Goal: Task Accomplishment & Management: Complete application form

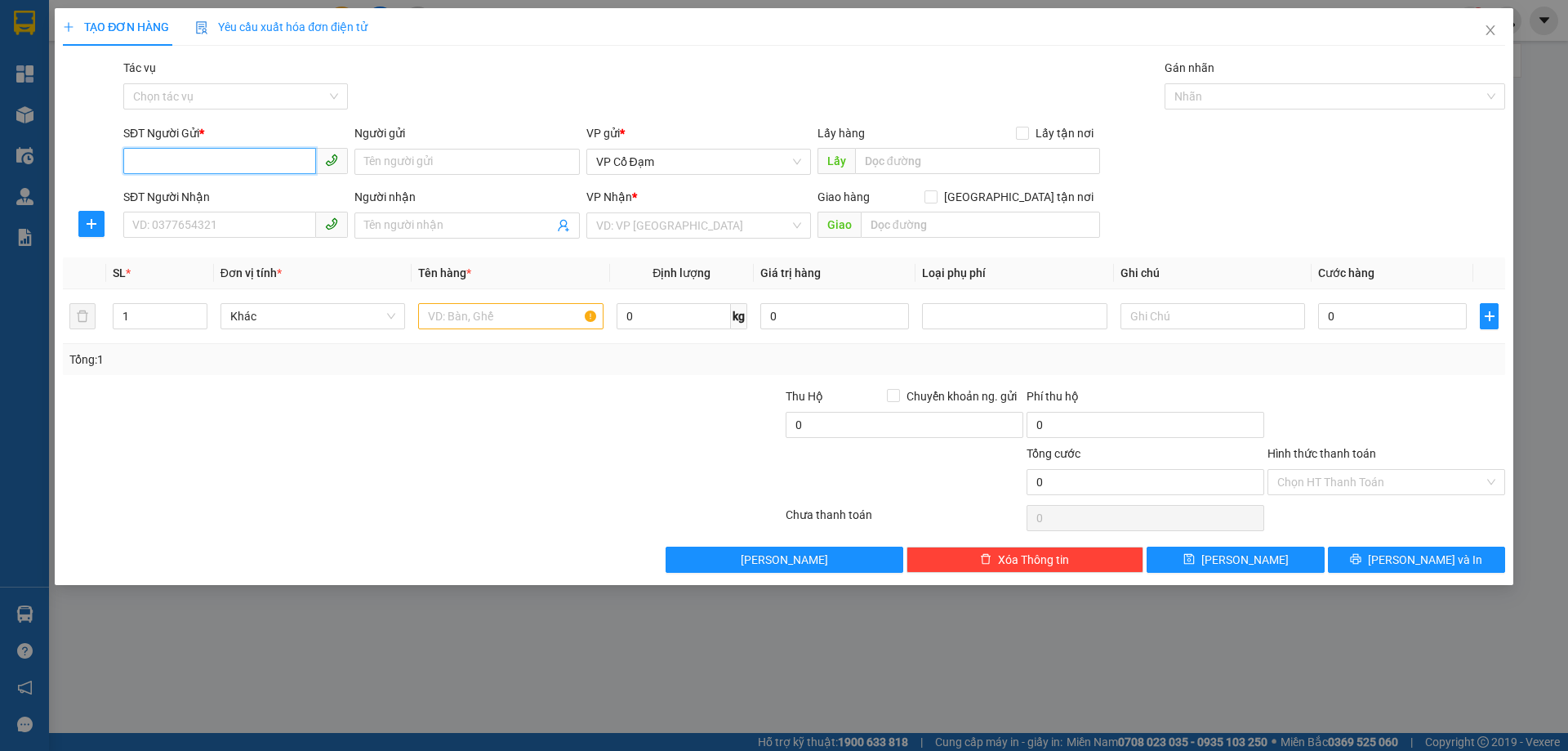
click at [302, 156] on input "SĐT Người Gửi *" at bounding box center [219, 161] width 193 height 26
click at [261, 189] on div "0968229184" at bounding box center [236, 195] width 205 height 18
type input "0968229184"
type input "0384689281"
type input "40K PHÍ GỬI+70K PHÍ SIP"
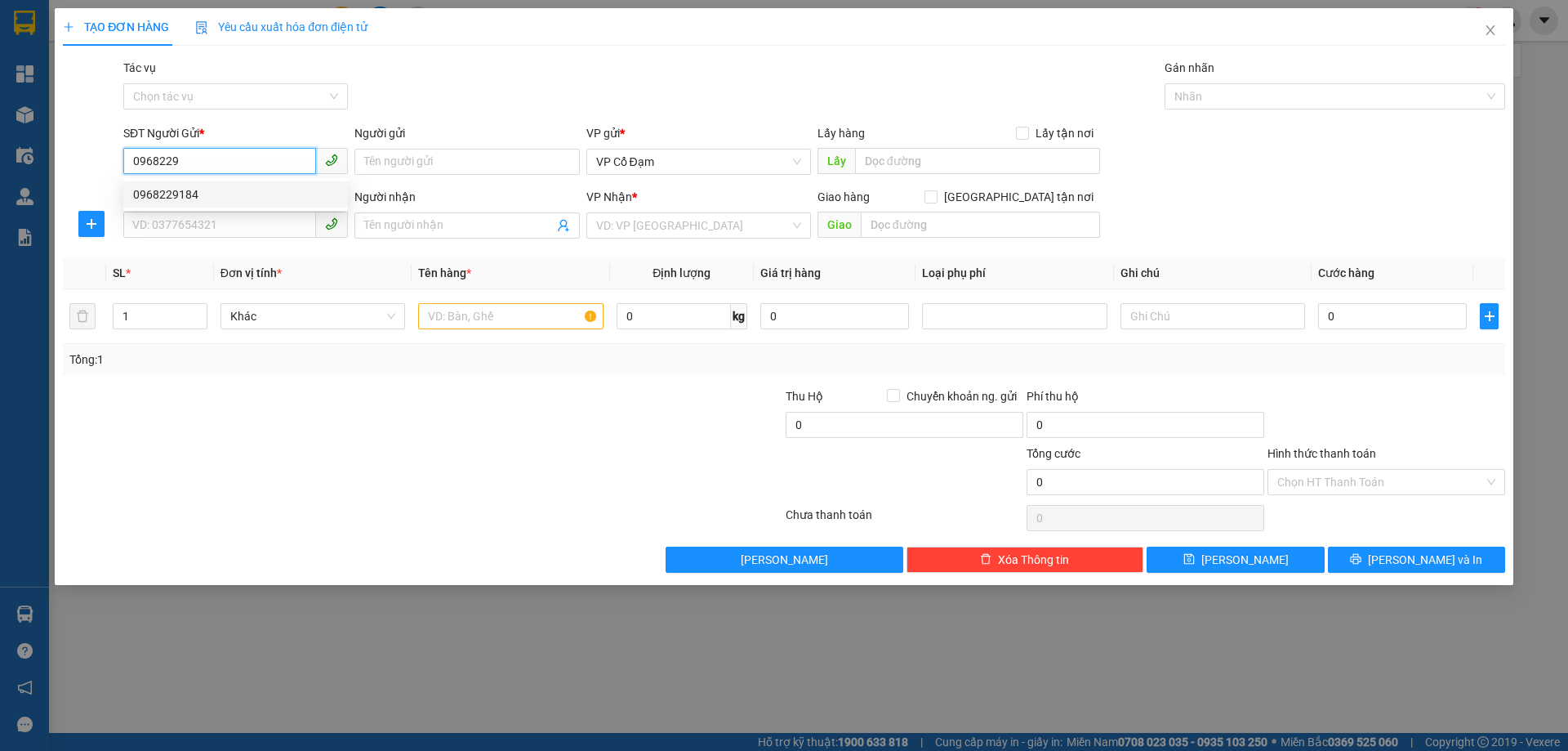
type input "T2 TimeCty_458 Minh Khai_Vĩnh Tuy_HN"
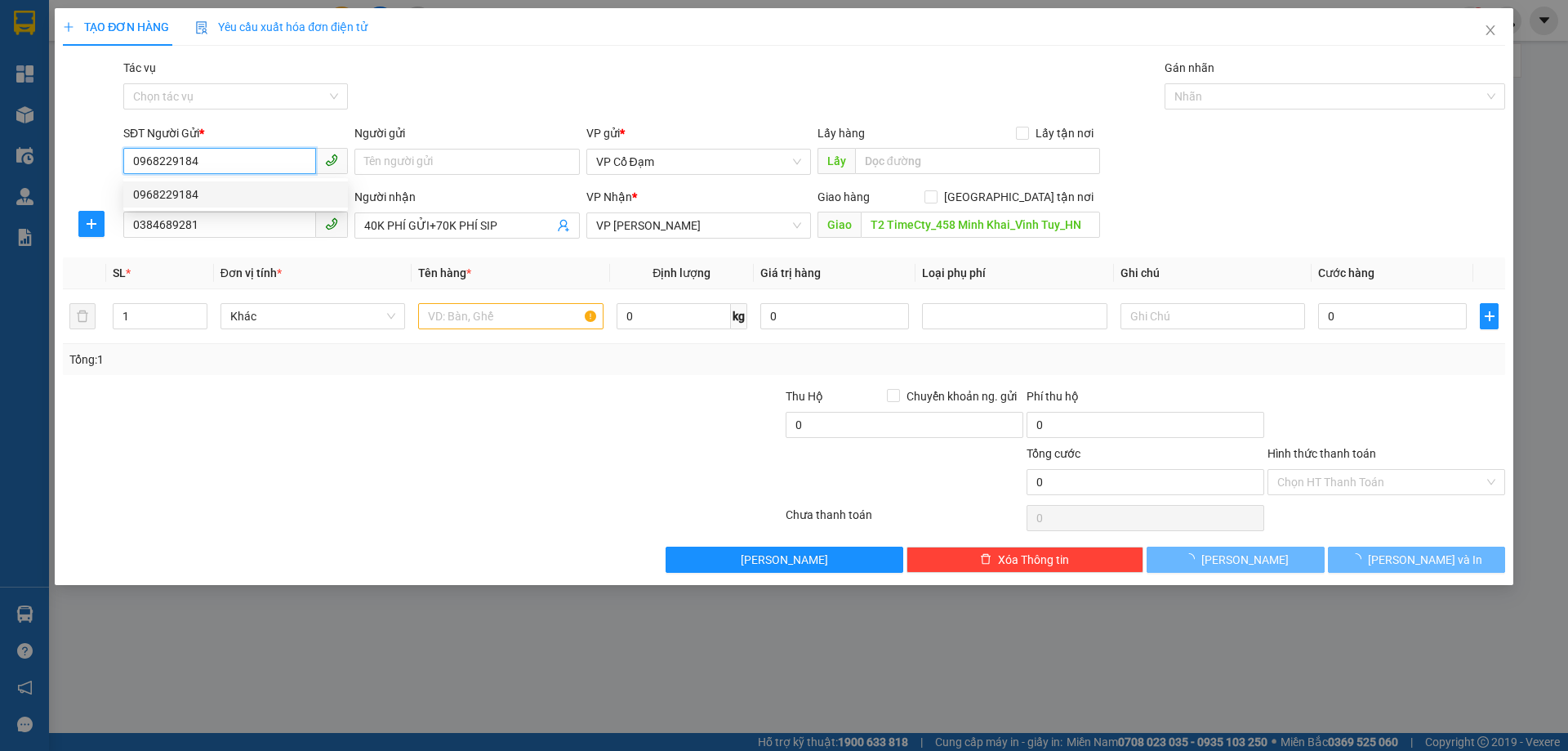
type input "40.000"
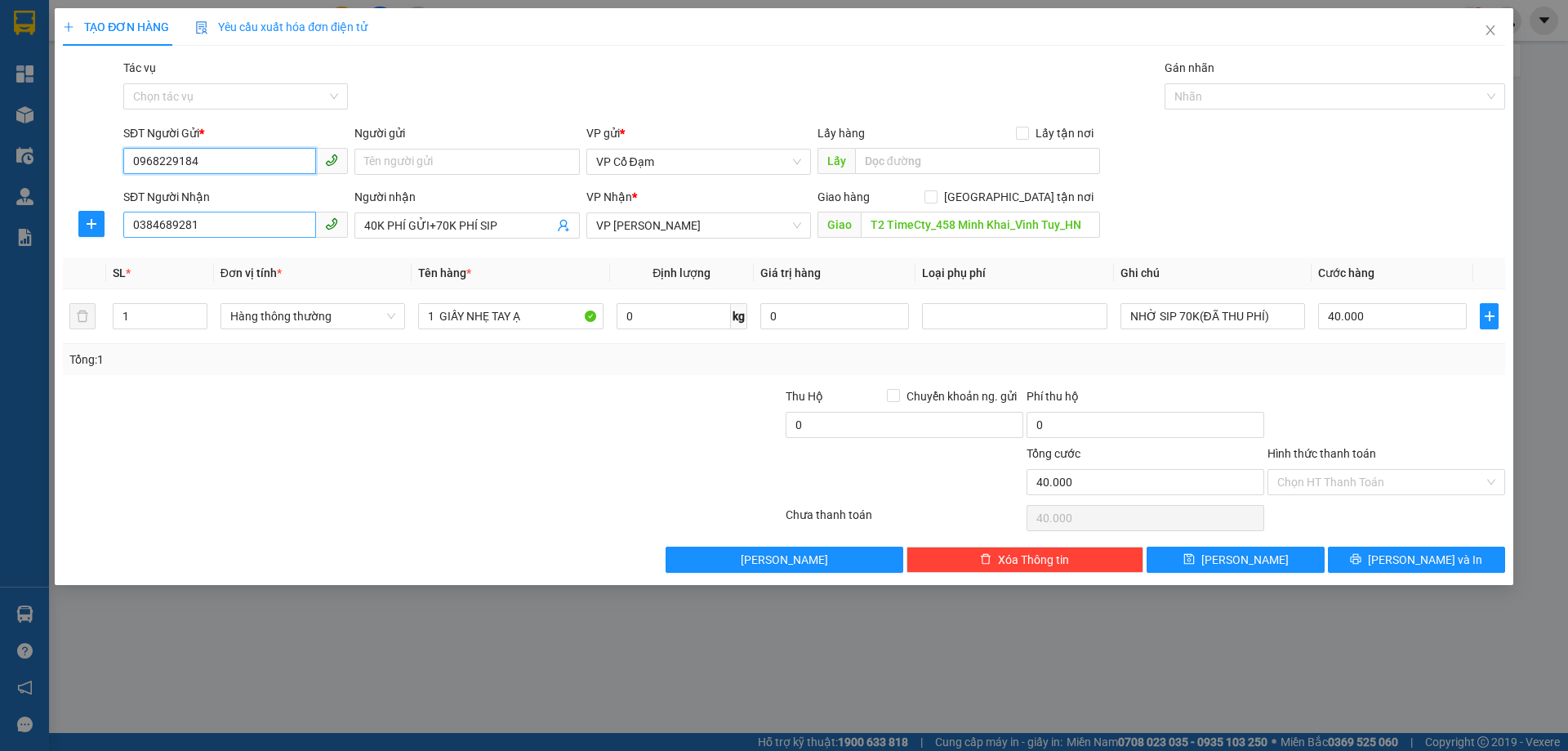
type input "0968229184"
click at [221, 230] on input "0384689281" at bounding box center [219, 225] width 193 height 26
click at [280, 190] on div "SĐT Người Nhận" at bounding box center [235, 196] width 225 height 18
click at [280, 212] on input "0384689281" at bounding box center [219, 225] width 193 height 26
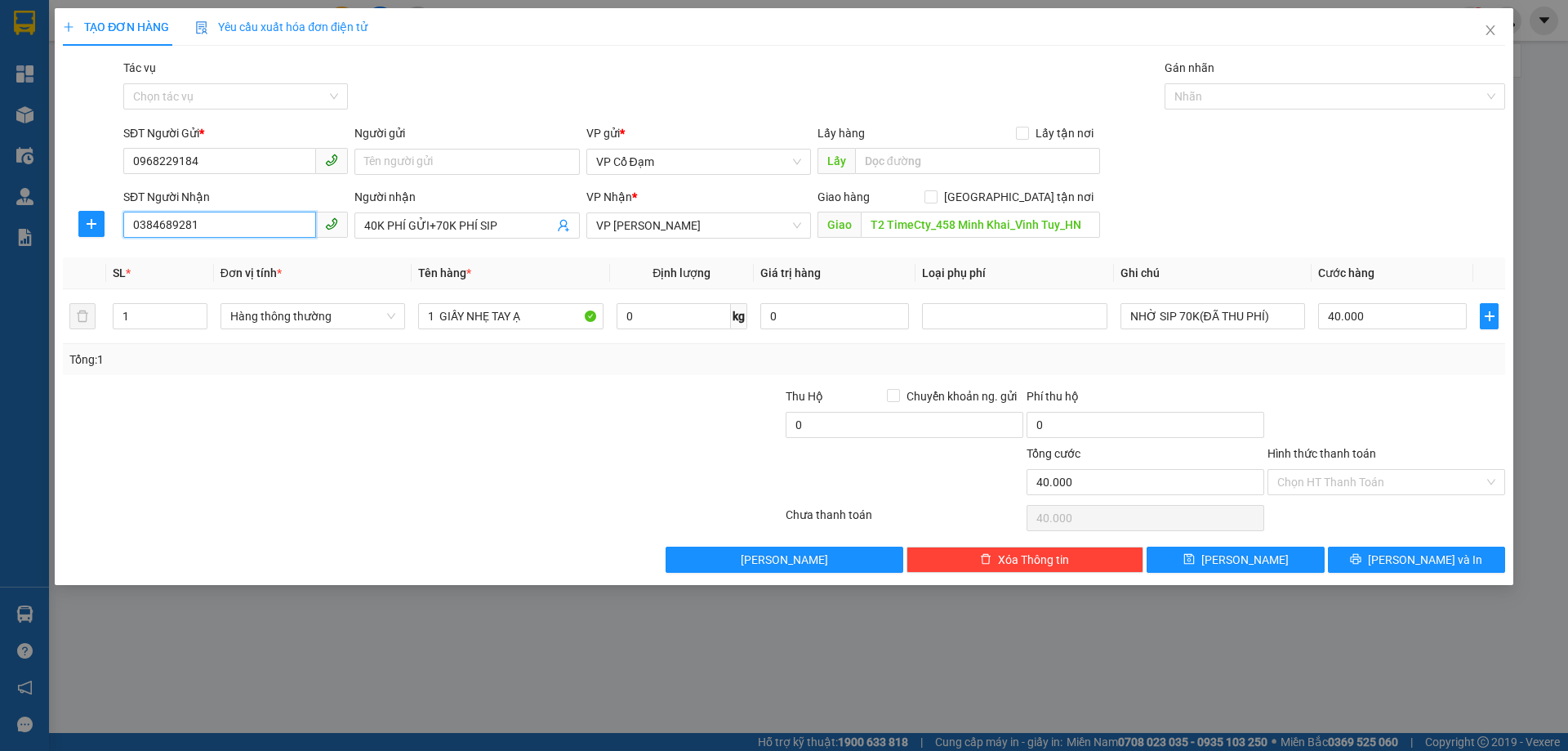
click at [244, 230] on input "0384689281" at bounding box center [219, 225] width 193 height 26
type input "0"
click at [190, 256] on div "0929977779 - PV ĐÃ THU 60K PHÍ SÍP - (SỊP MUỘN)" at bounding box center [265, 257] width 264 height 18
type input "0929977779"
type input "PV ĐÃ THU 60K PHÍ SÍP - (SỊP MUỘN)"
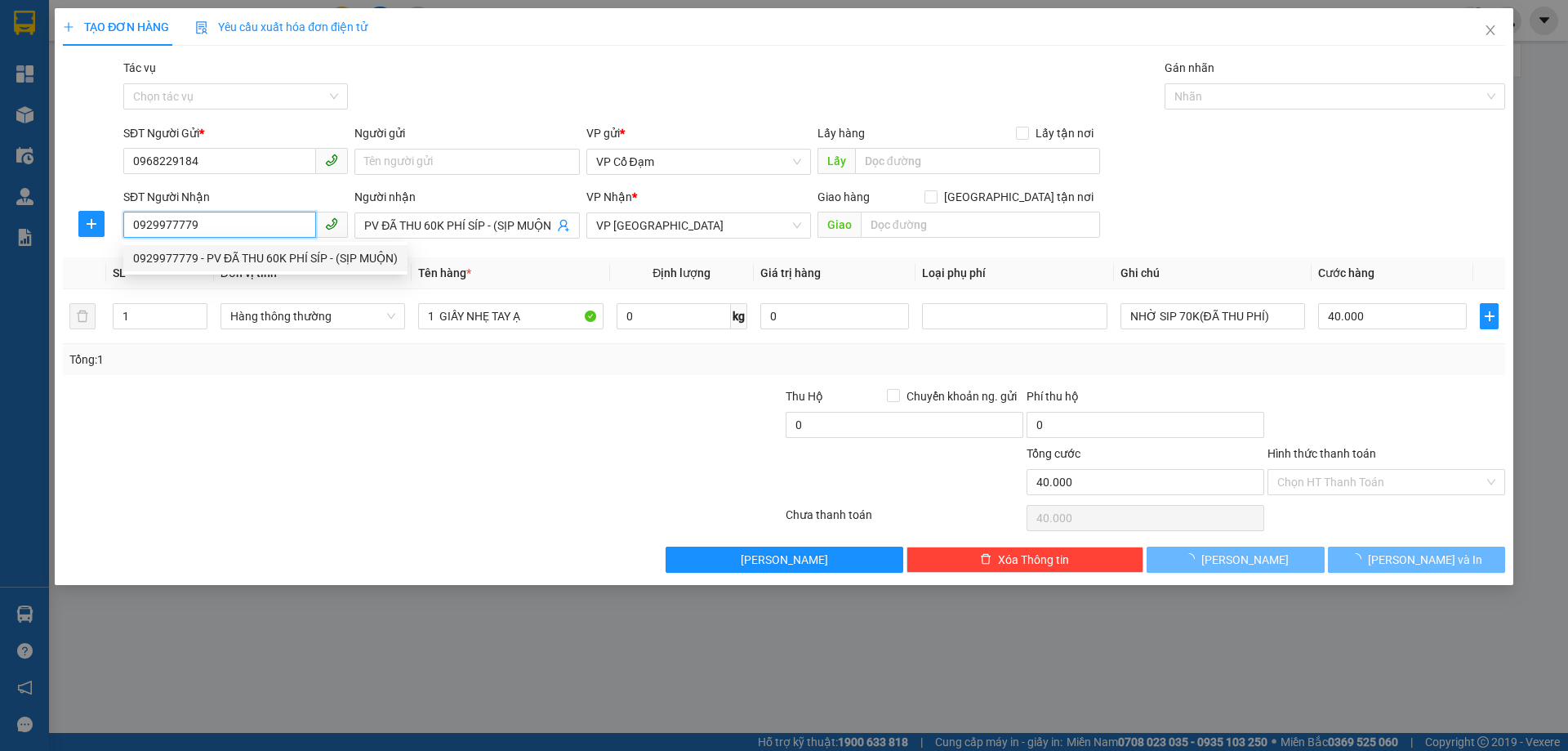
type input "100.000"
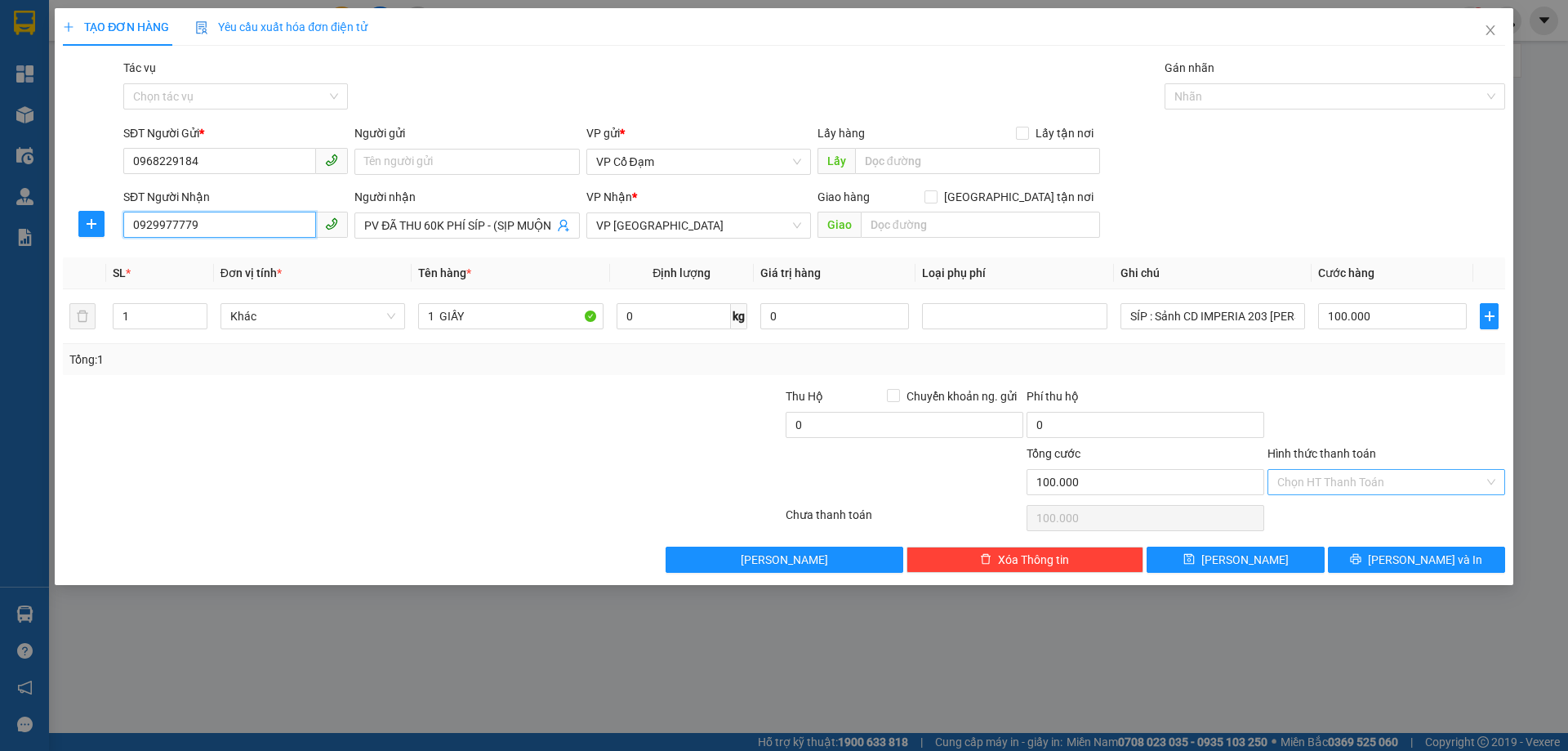
type input "0929977779"
click at [1332, 479] on input "Hình thức thanh toán" at bounding box center [1381, 481] width 207 height 24
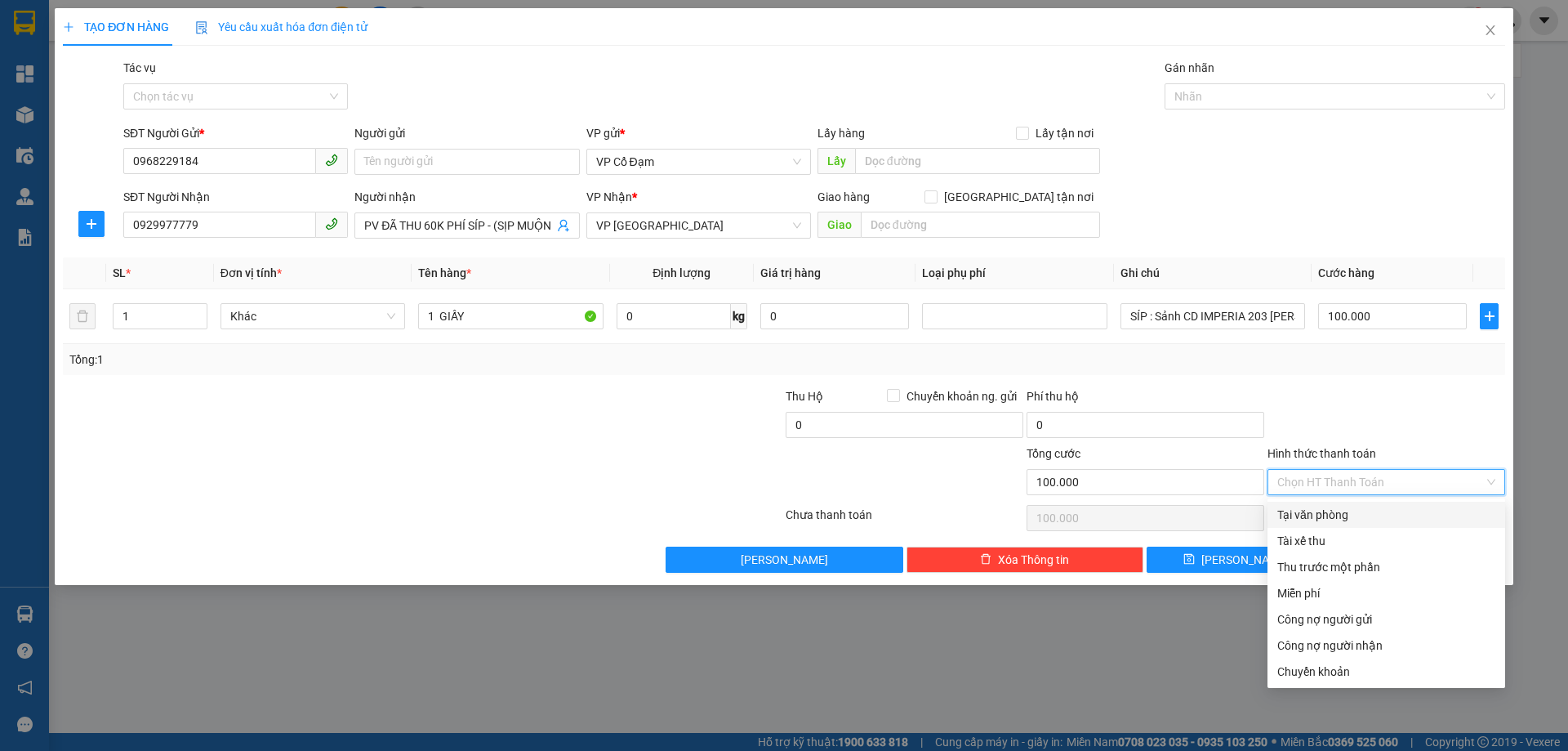
click at [1341, 515] on div "Tại văn phòng" at bounding box center [1386, 514] width 218 height 18
type input "0"
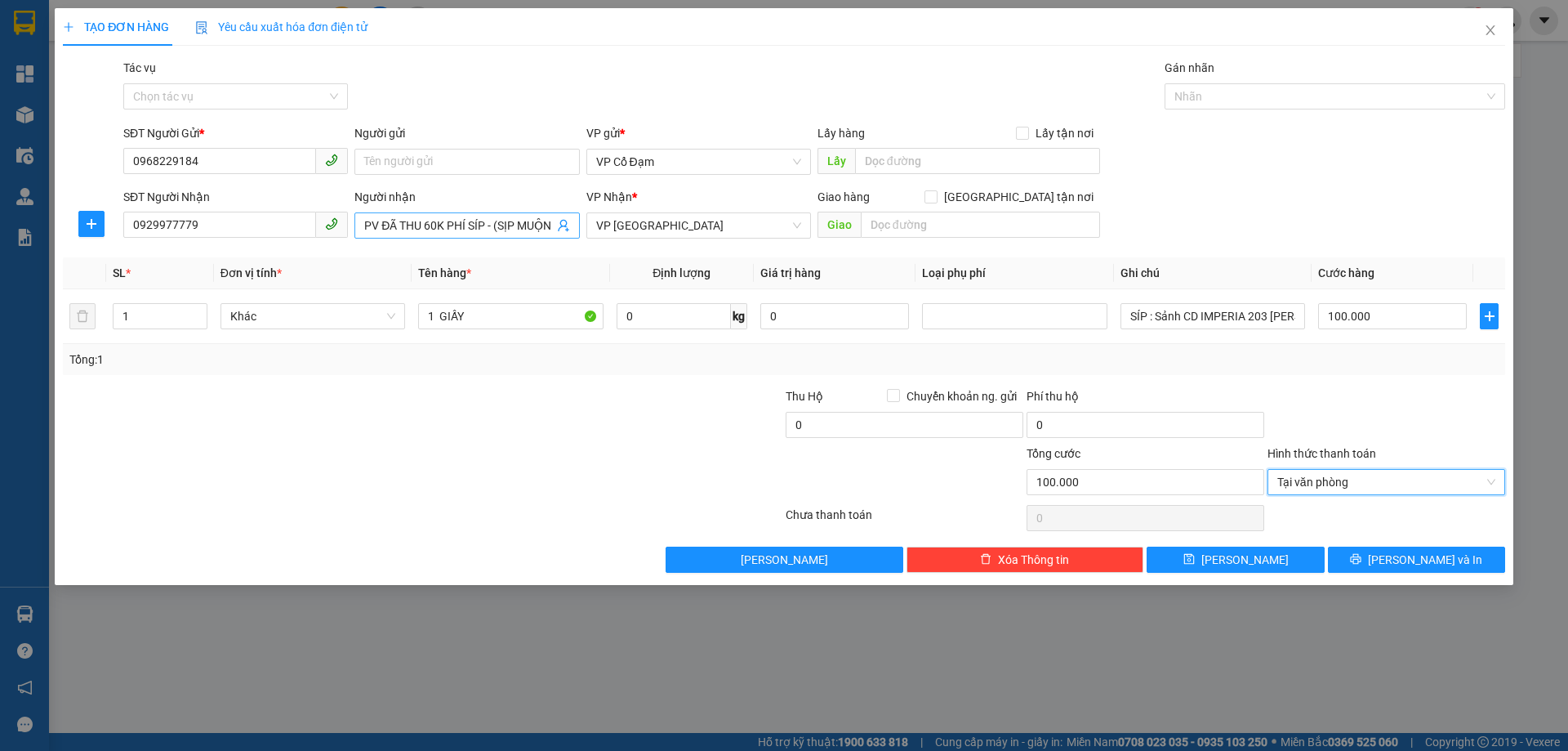
scroll to position [0, 5]
click at [552, 222] on input "PV ĐÃ THU 60K PHÍ SÍP - (SỊP MUỘN)" at bounding box center [458, 225] width 189 height 18
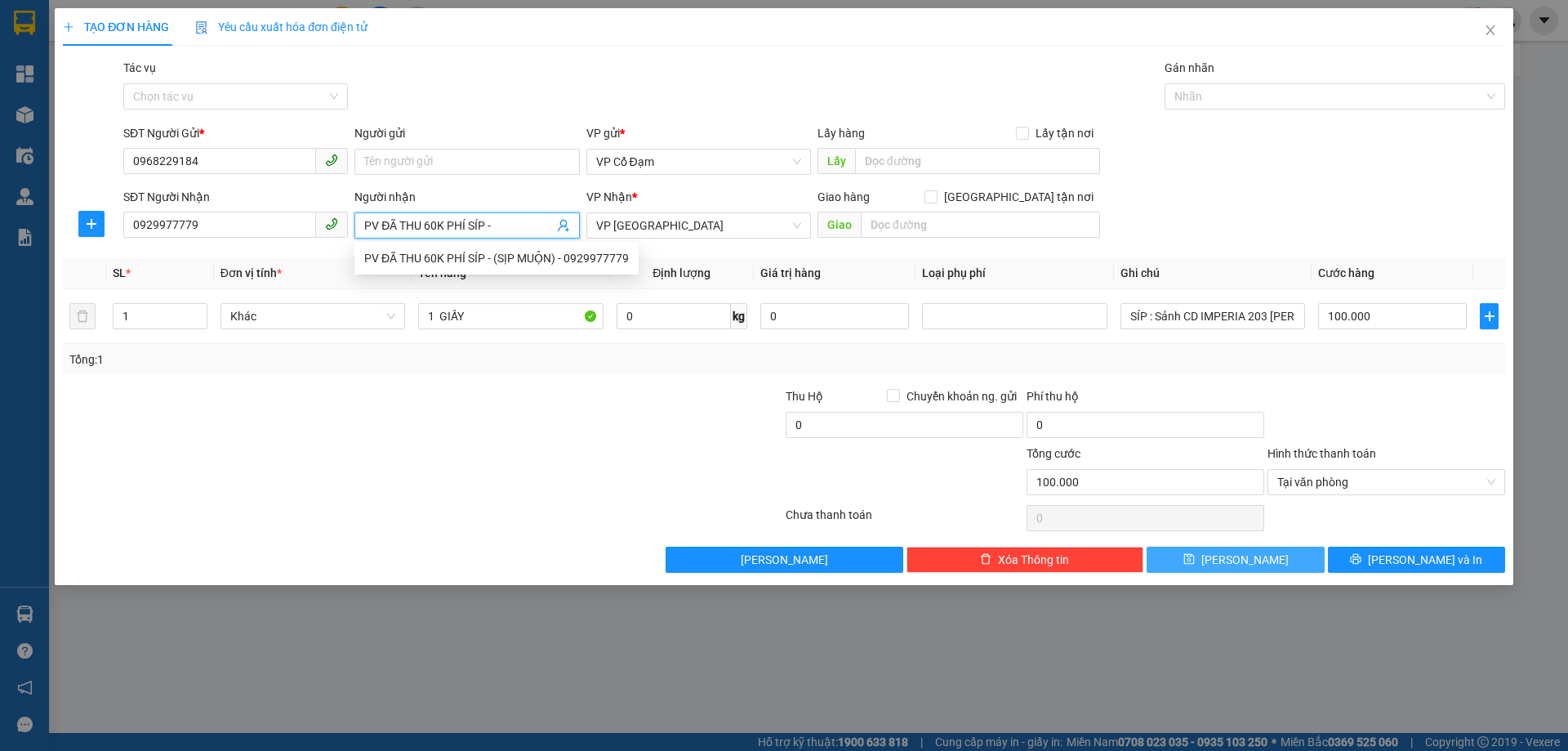
type input "PV ĐÃ THU 60K PHÍ SÍP -"
click at [1211, 559] on button "[PERSON_NAME]" at bounding box center [1235, 559] width 177 height 26
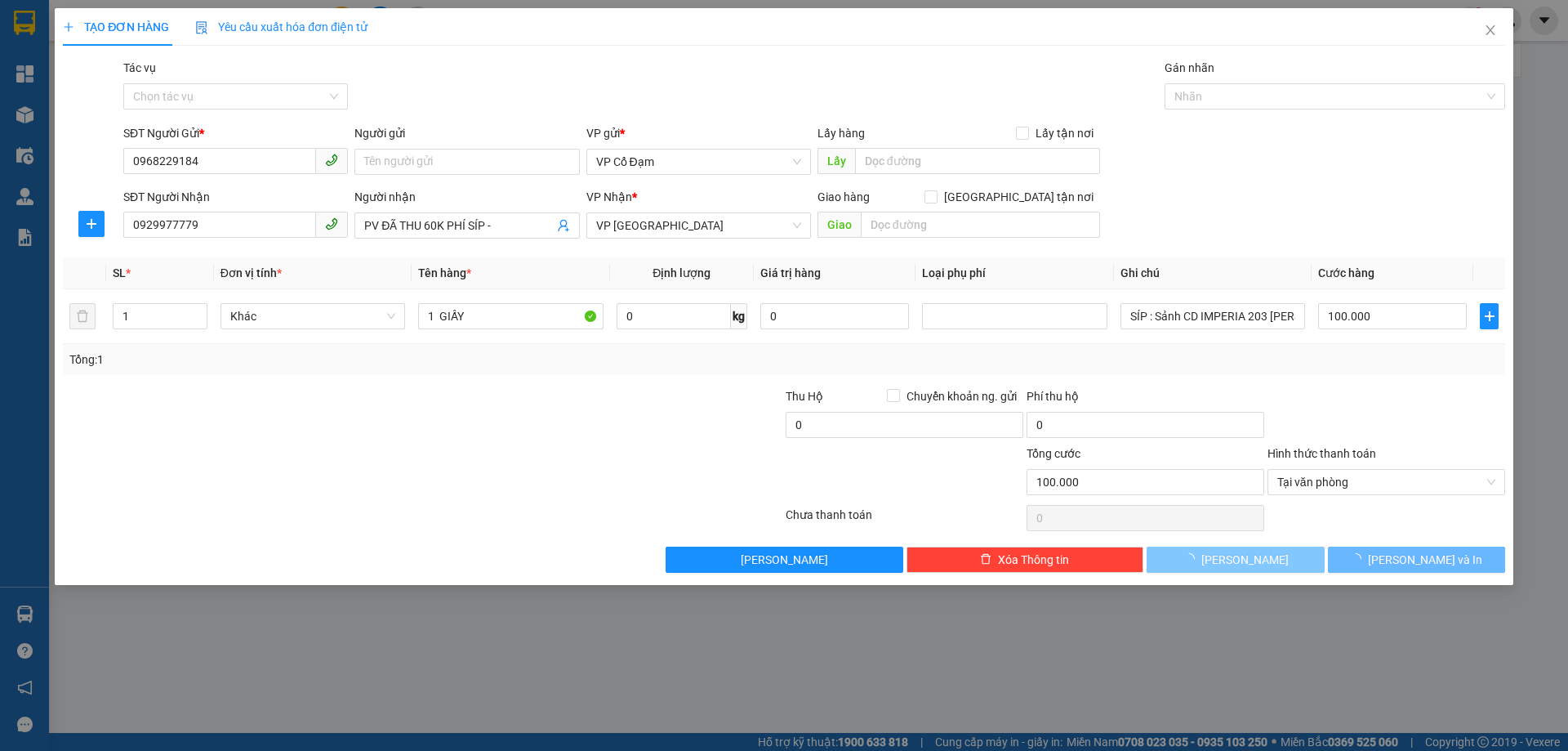
type input "0"
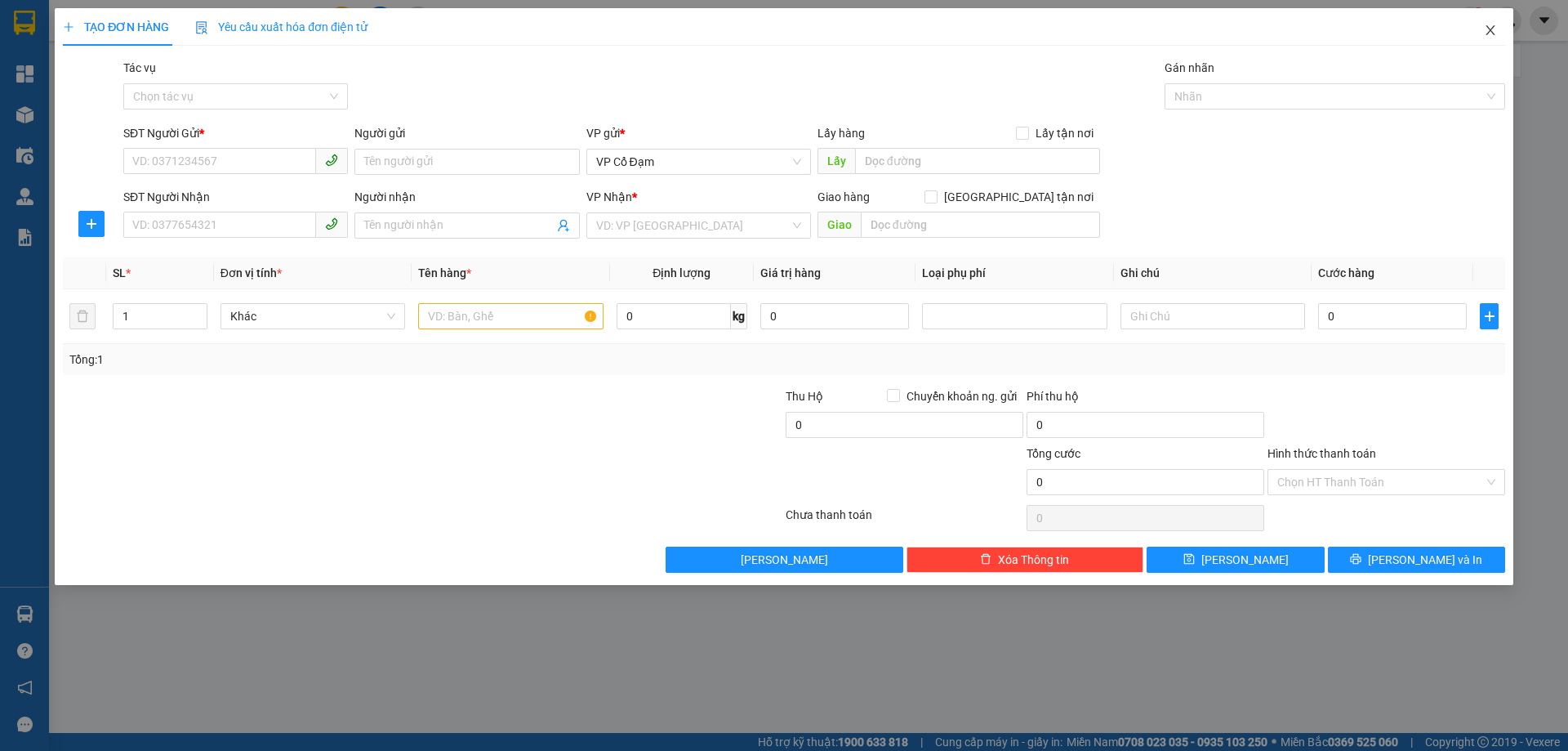
click at [1489, 26] on icon "close" at bounding box center [1491, 30] width 14 height 14
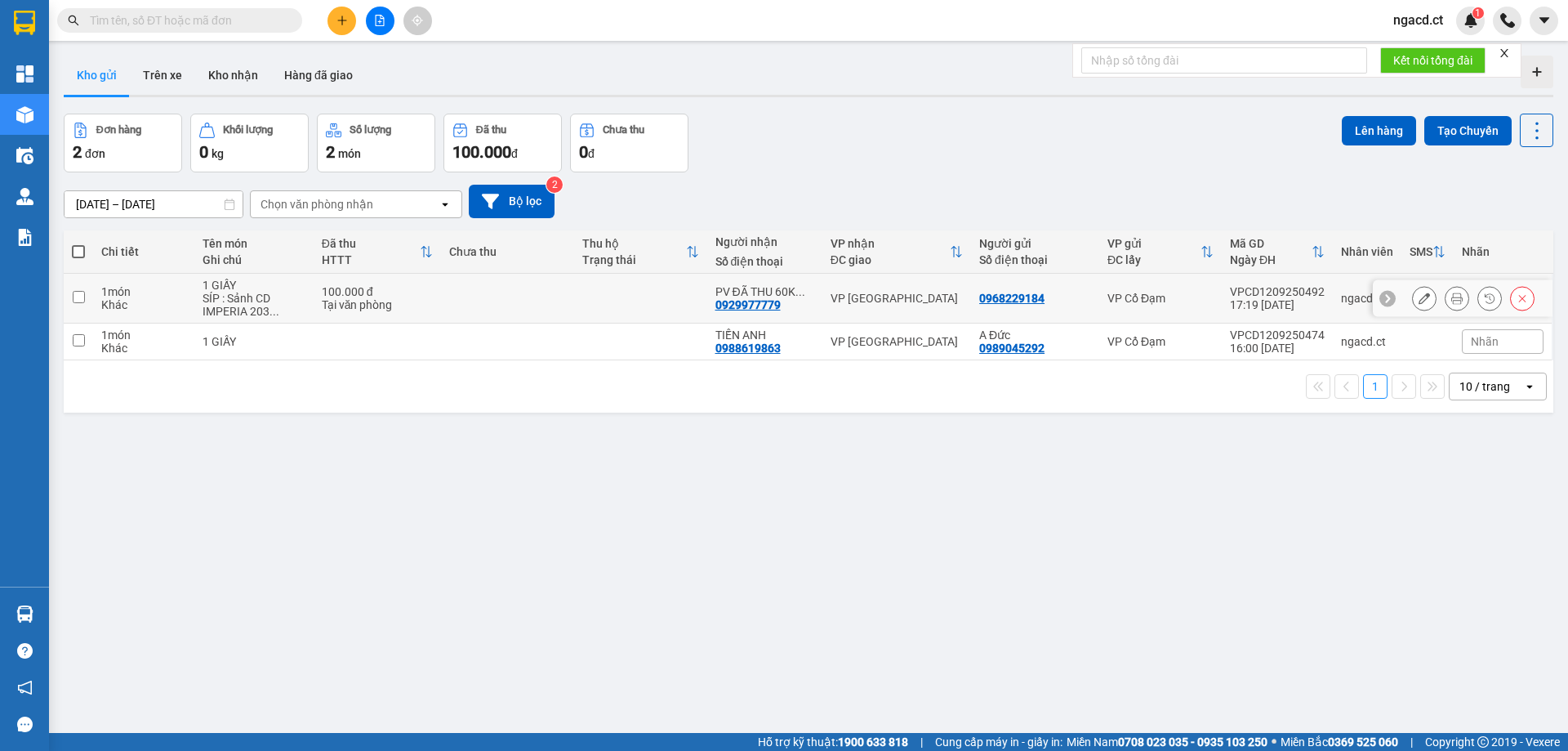
click at [727, 302] on div "0929977779" at bounding box center [748, 305] width 66 height 14
click at [1419, 302] on icon at bounding box center [1425, 298] width 12 height 12
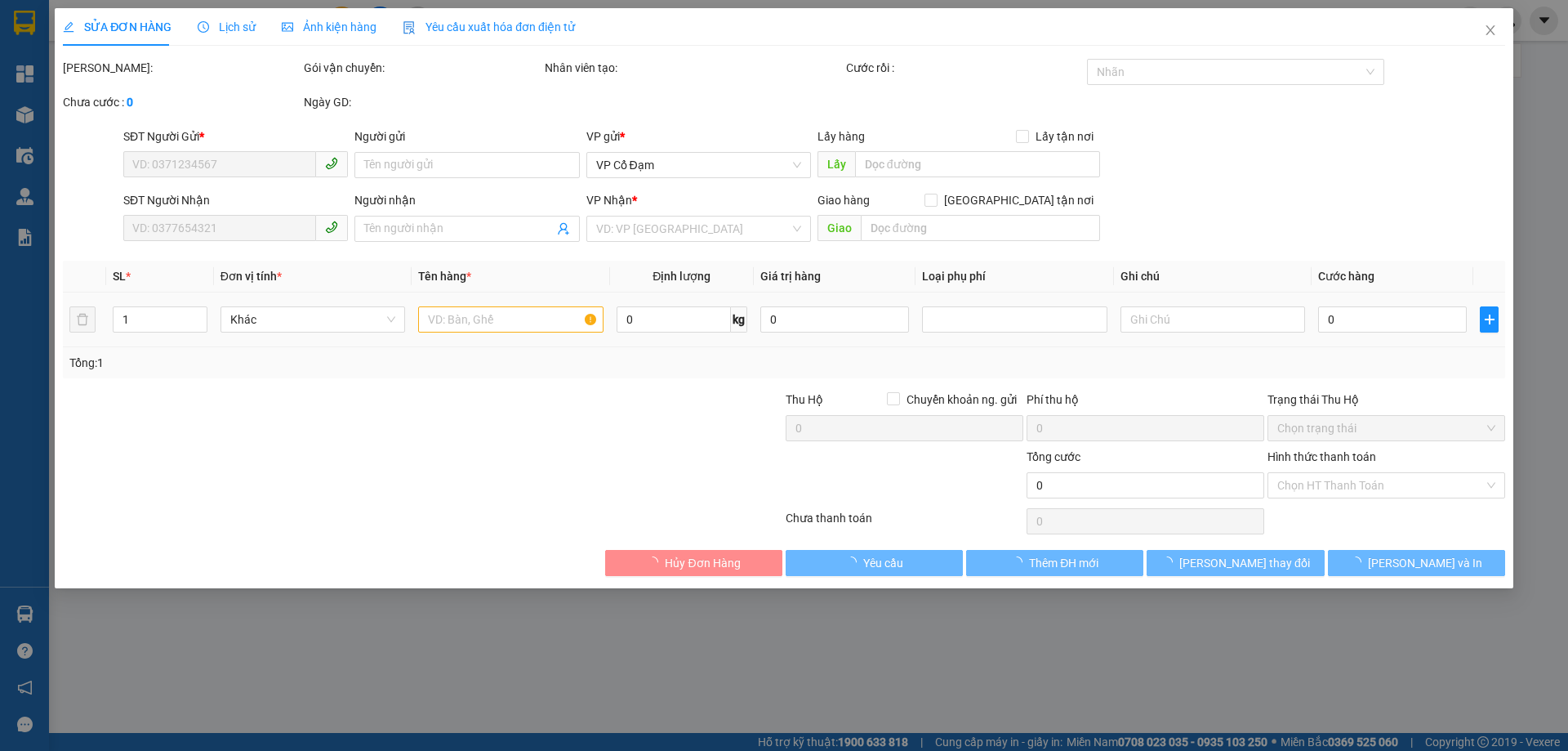
type input "0968229184"
type input "0929977779"
type input "PV ĐÃ THU 60K PHÍ SÍP -"
type input "100.000"
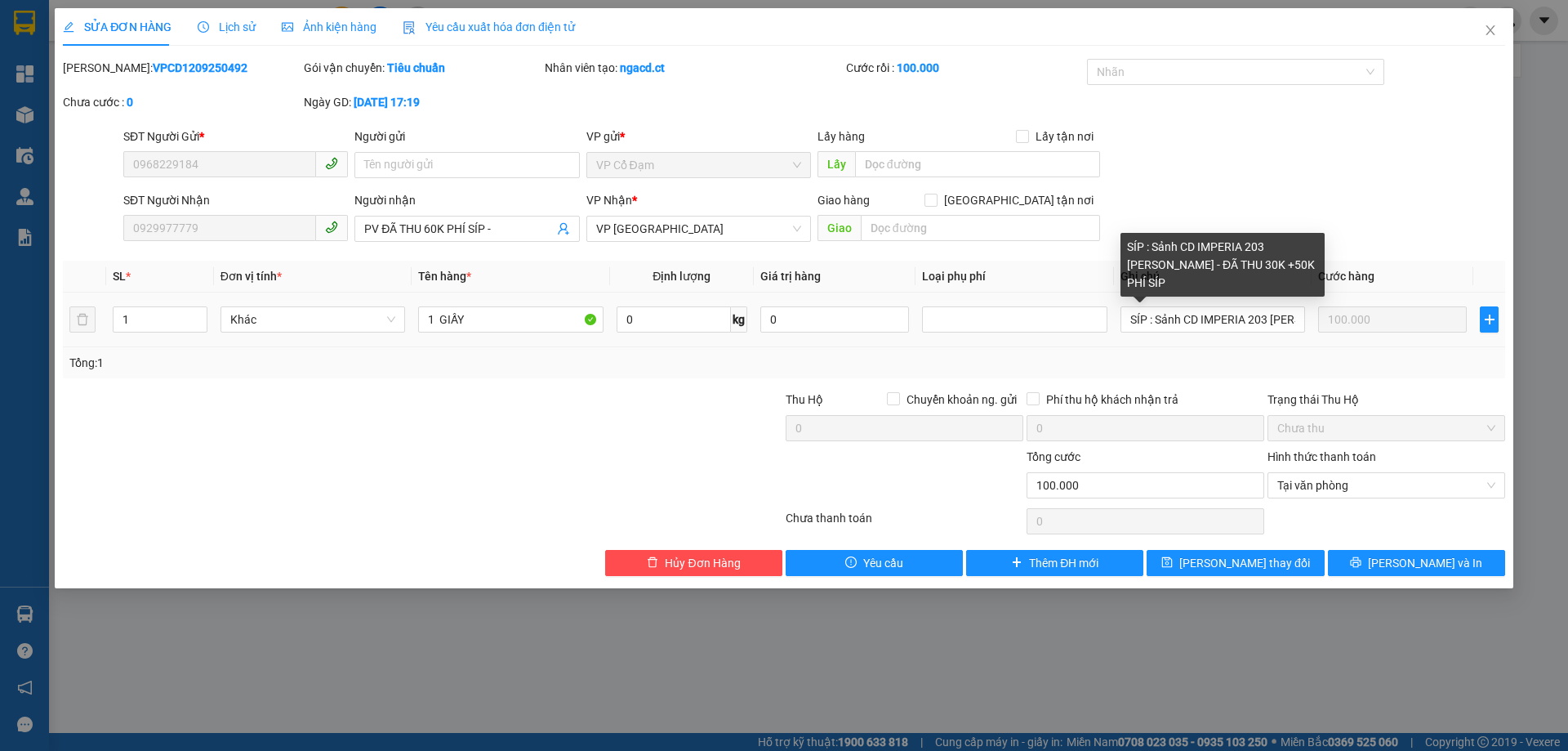
click at [1272, 281] on div "SÍP : Sảnh CD IMPERIA 203 [PERSON_NAME] - ĐÃ THU 30K +50K PHÍ SÍP" at bounding box center [1222, 265] width 204 height 64
click at [1293, 255] on div "SÍP : Sảnh CD IMPERIA 203 [PERSON_NAME] - ĐÃ THU 30K +50K PHÍ SÍP" at bounding box center [1222, 265] width 204 height 64
click at [1285, 269] on div "SÍP : Sảnh CD IMPERIA 203 [PERSON_NAME] - ĐÃ THU 30K +50K PHÍ SÍP" at bounding box center [1222, 265] width 204 height 64
click at [1287, 283] on div "SÍP : Sảnh CD IMPERIA 203 [PERSON_NAME] - ĐÃ THU 30K +50K PHÍ SÍP" at bounding box center [1222, 265] width 204 height 64
click at [1292, 318] on input "SÍP : Sảnh CD IMPERIA 203 [PERSON_NAME] - ĐÃ THU 30K +50K PHÍ SÍP" at bounding box center [1213, 318] width 185 height 26
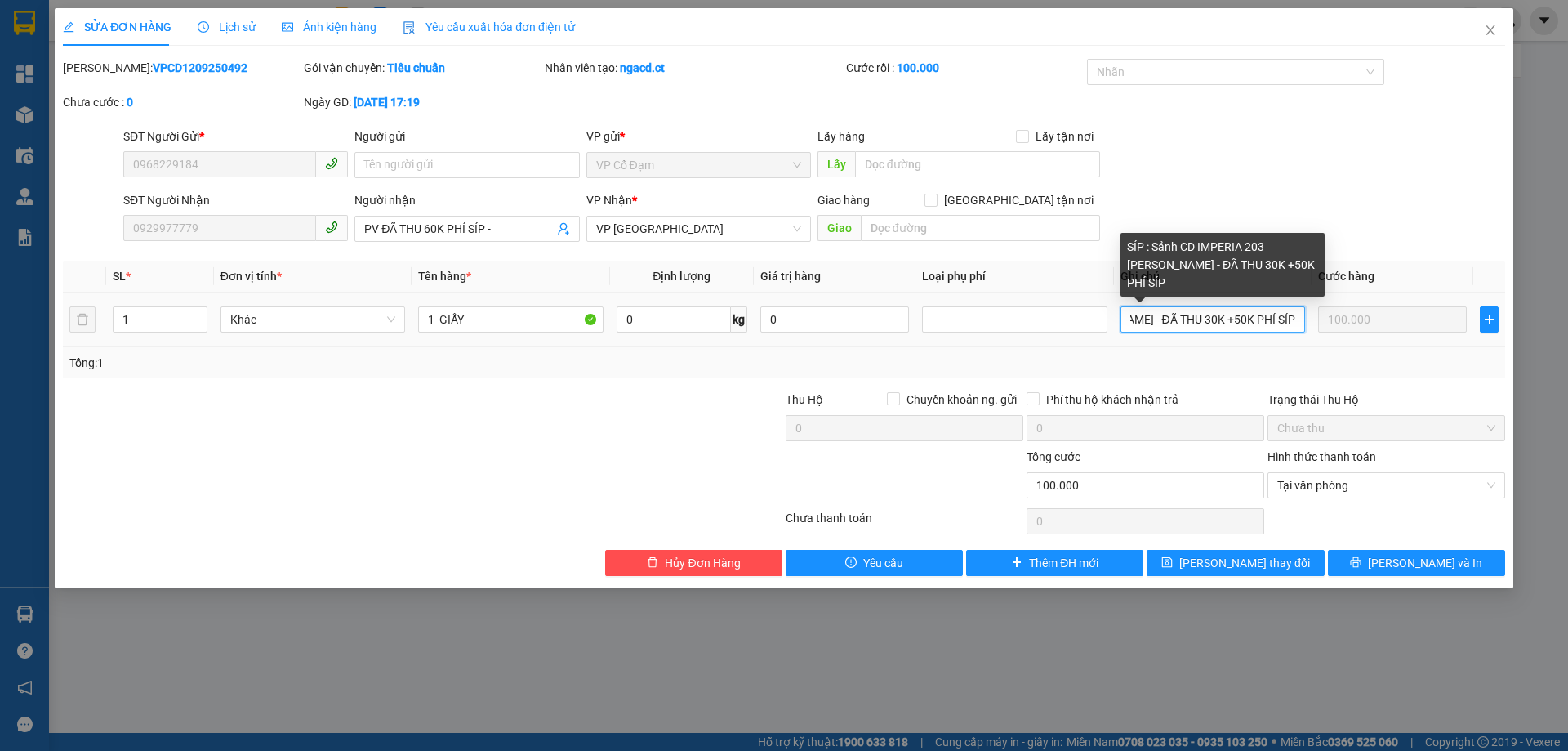
scroll to position [0, 374]
click at [1293, 321] on input "SÍP : Sảnh CD IMPERIA 203 [PERSON_NAME] - ĐÃ THU 30K +50K PHÍ SÍP" at bounding box center [1213, 318] width 185 height 26
click at [1297, 320] on input "SÍP : Sảnh CD IMPERIA 203 [PERSON_NAME] - ĐÃ THU 30K +50K PHÍ SÍP" at bounding box center [1213, 318] width 185 height 26
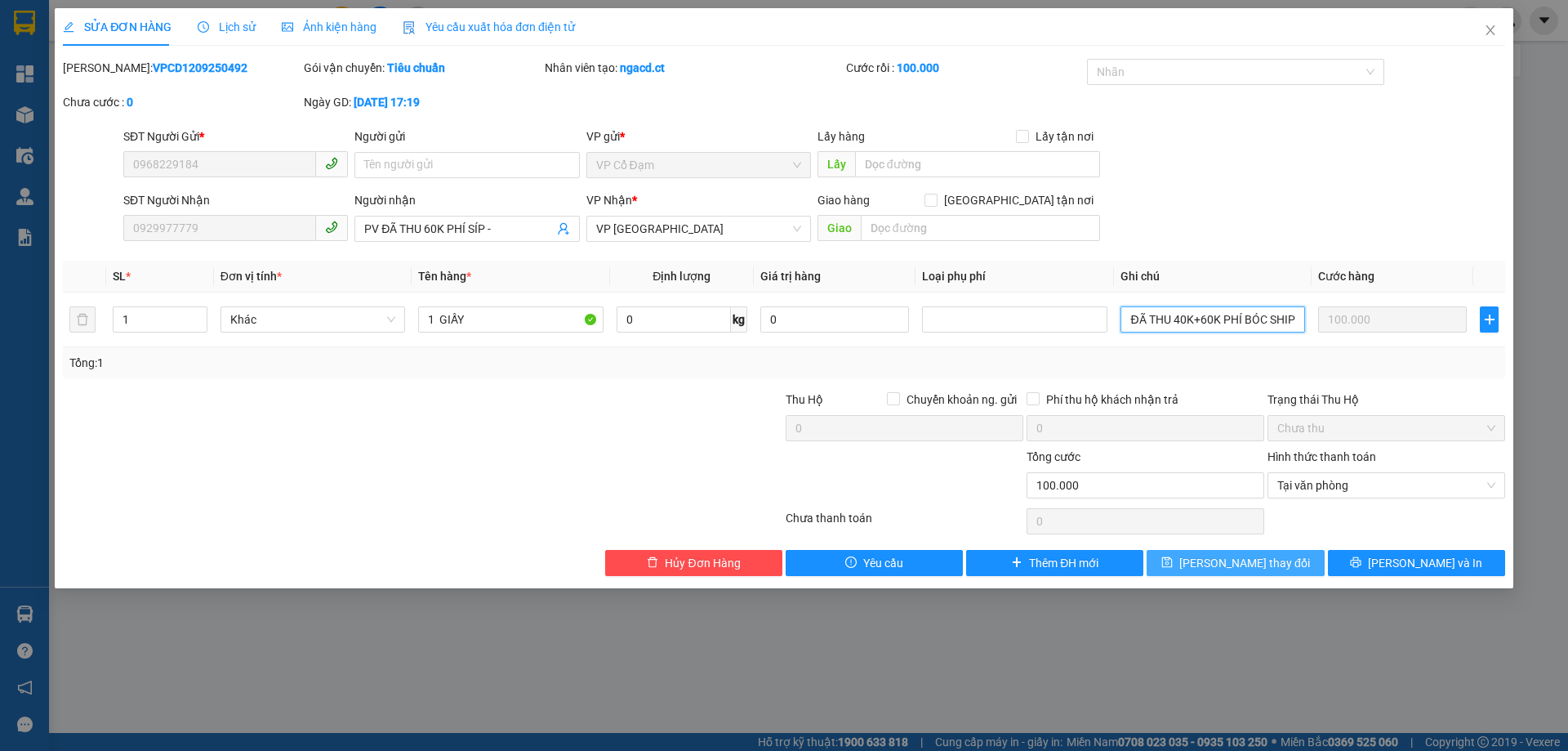
type input "SÍP : Sảnh CD IMPERIA 203 [PERSON_NAME] - ĐÃ THU 40K+60K PHÍ BÓC SHIP"
click at [1258, 556] on span "[PERSON_NAME] thay đổi" at bounding box center [1245, 562] width 131 height 18
